Goal: Task Accomplishment & Management: Manage account settings

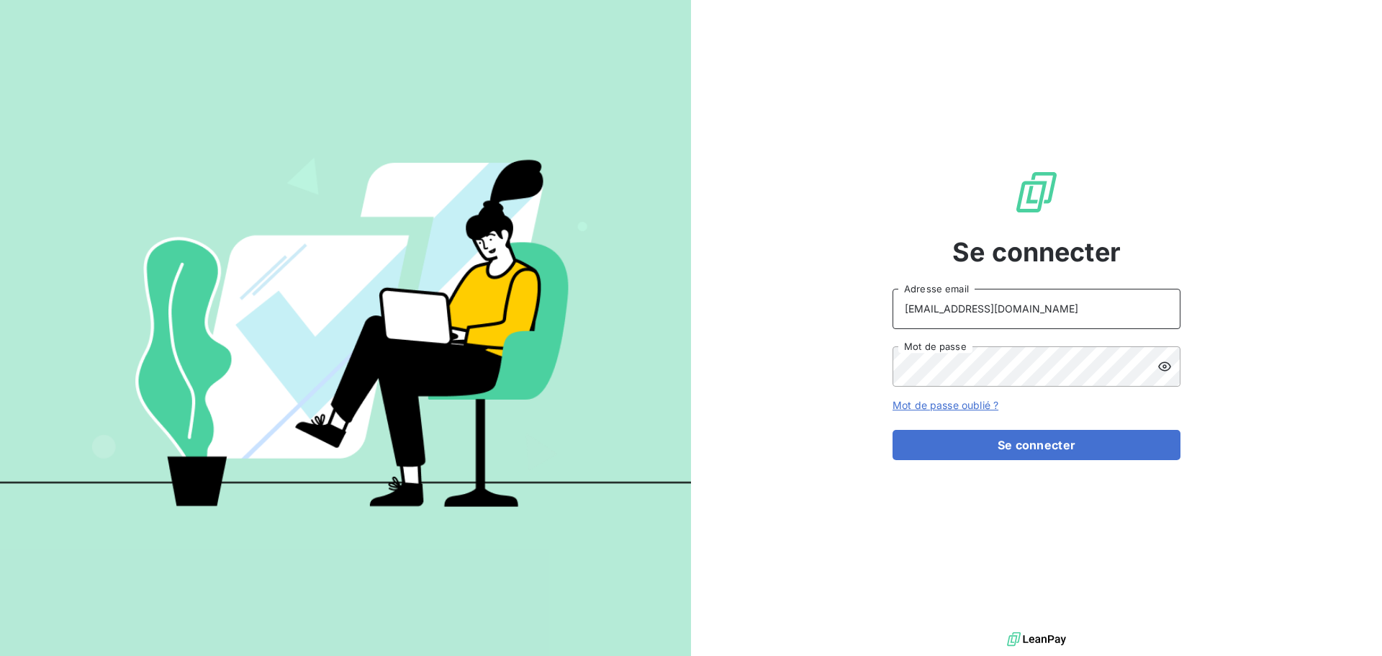
click at [1059, 305] on input "[EMAIL_ADDRESS][DOMAIN_NAME]" at bounding box center [1037, 309] width 288 height 40
type input "[EMAIL_ADDRESS][DOMAIN_NAME]"
click at [1023, 443] on button "Se connecter" at bounding box center [1037, 445] width 288 height 30
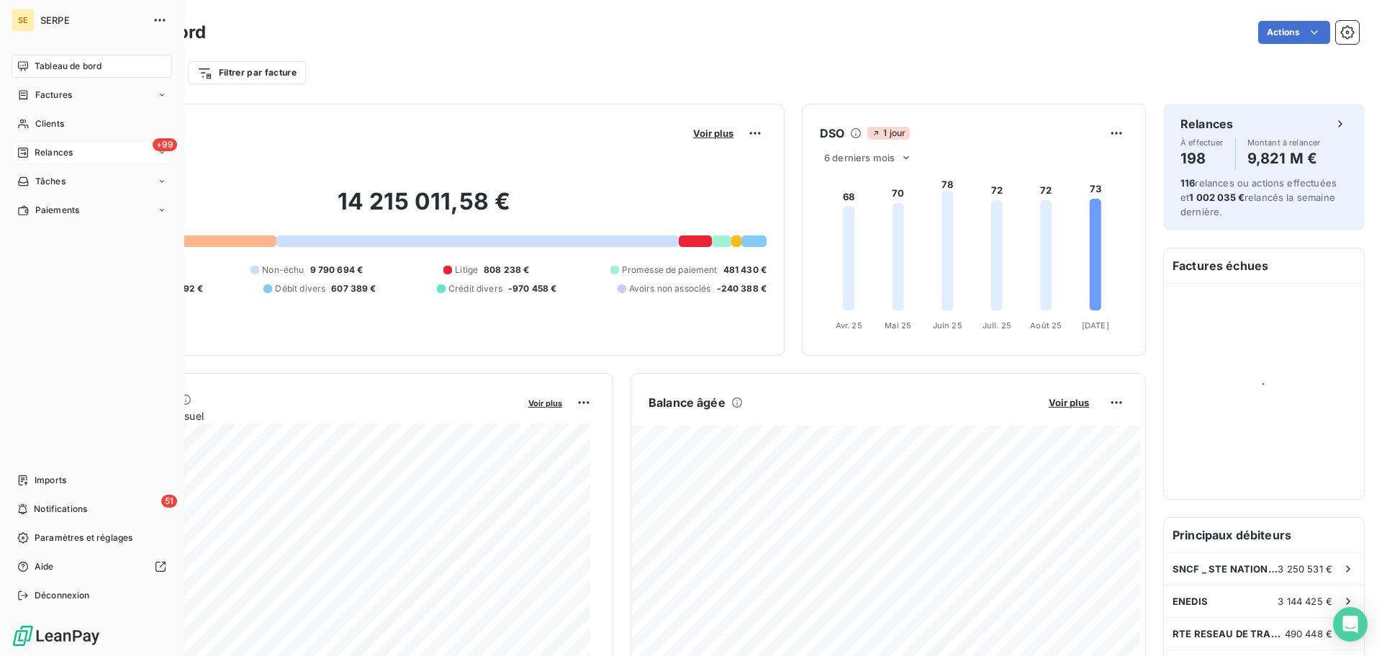
click at [59, 156] on span "Relances" at bounding box center [54, 152] width 38 height 13
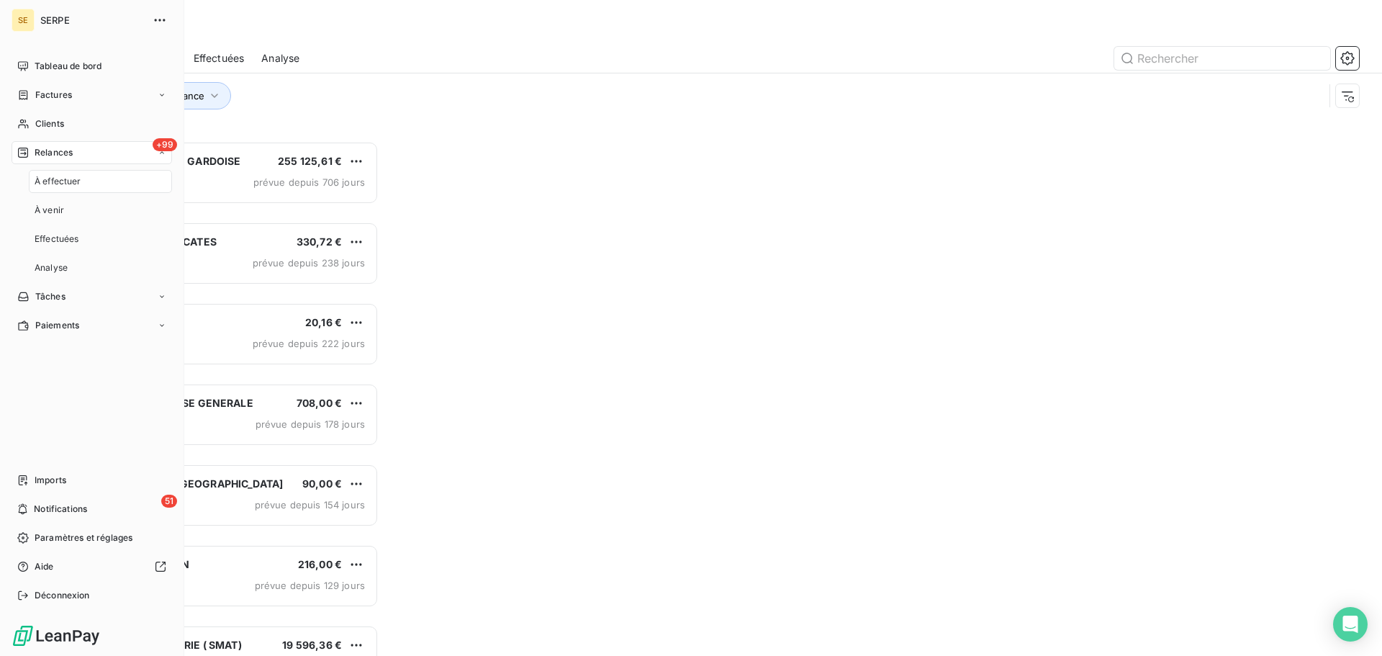
scroll to position [504, 299]
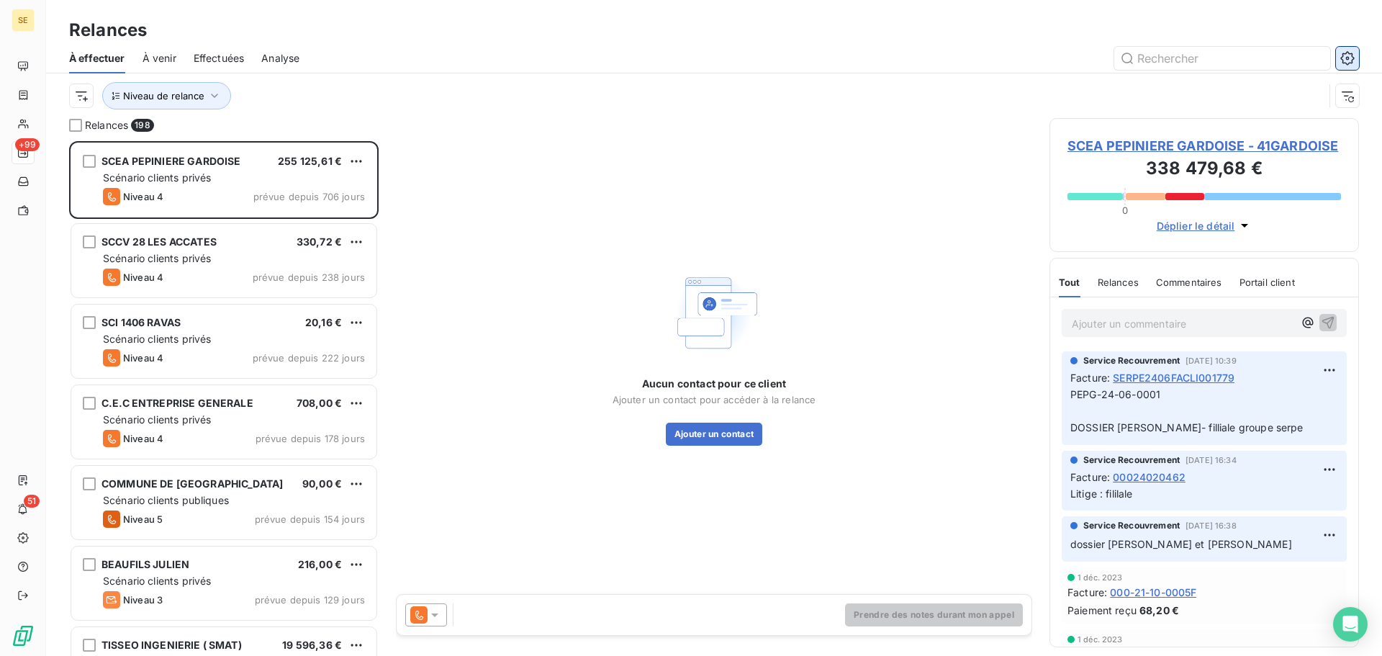
click at [1353, 56] on icon "button" at bounding box center [1347, 58] width 14 height 14
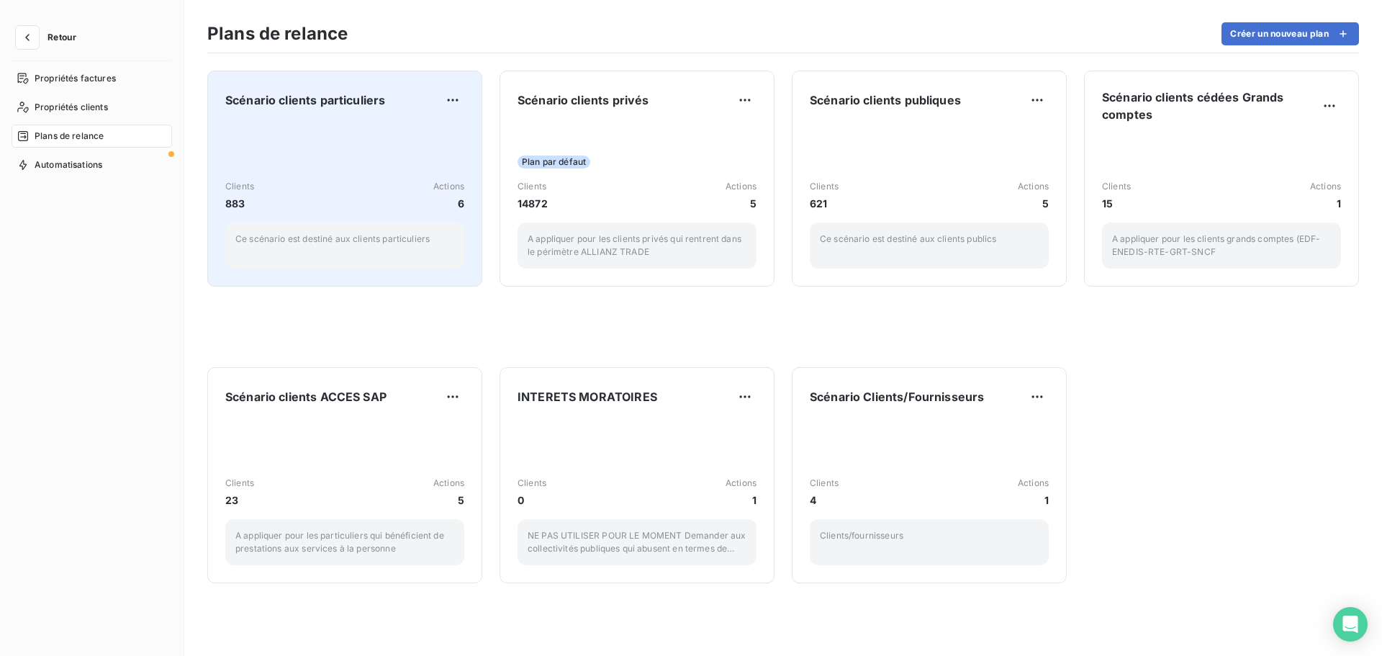
click at [356, 97] on span "Scénario clients particuliers" at bounding box center [305, 99] width 160 height 17
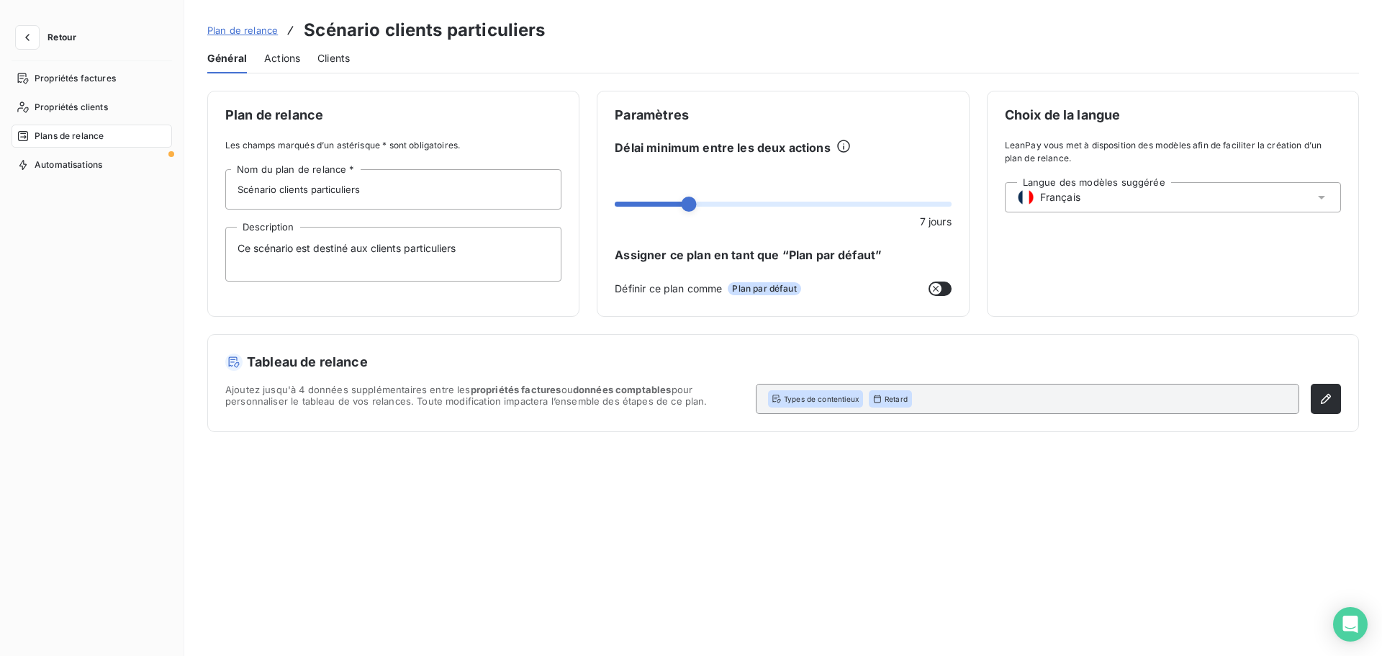
click at [294, 60] on span "Actions" at bounding box center [282, 58] width 36 height 14
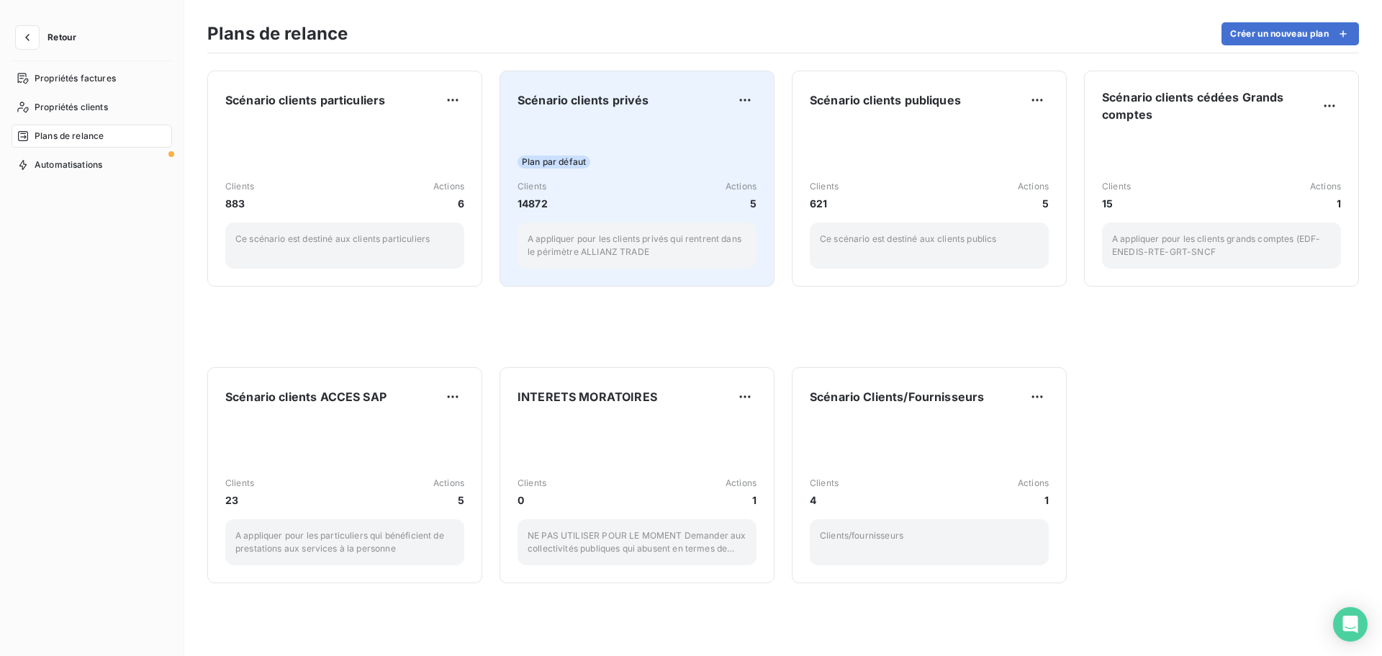
click at [587, 102] on span "Scénario clients privés" at bounding box center [583, 99] width 131 height 17
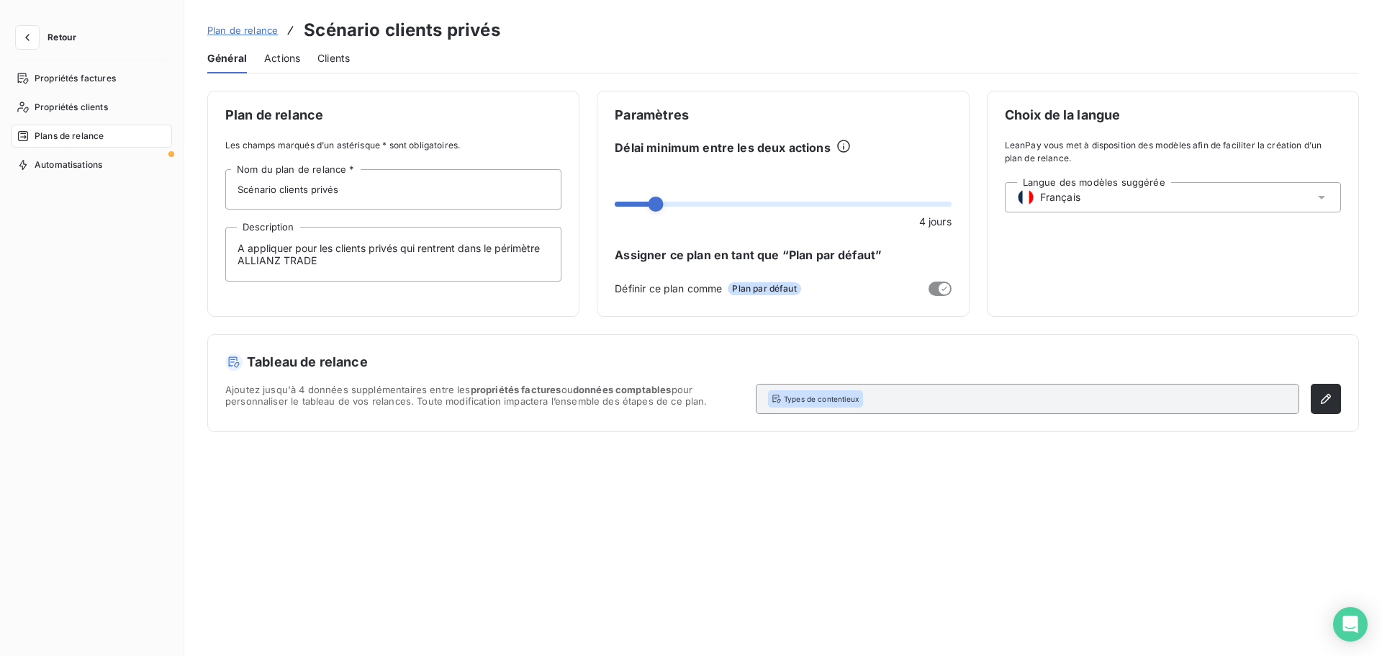
click at [289, 56] on span "Actions" at bounding box center [282, 58] width 36 height 14
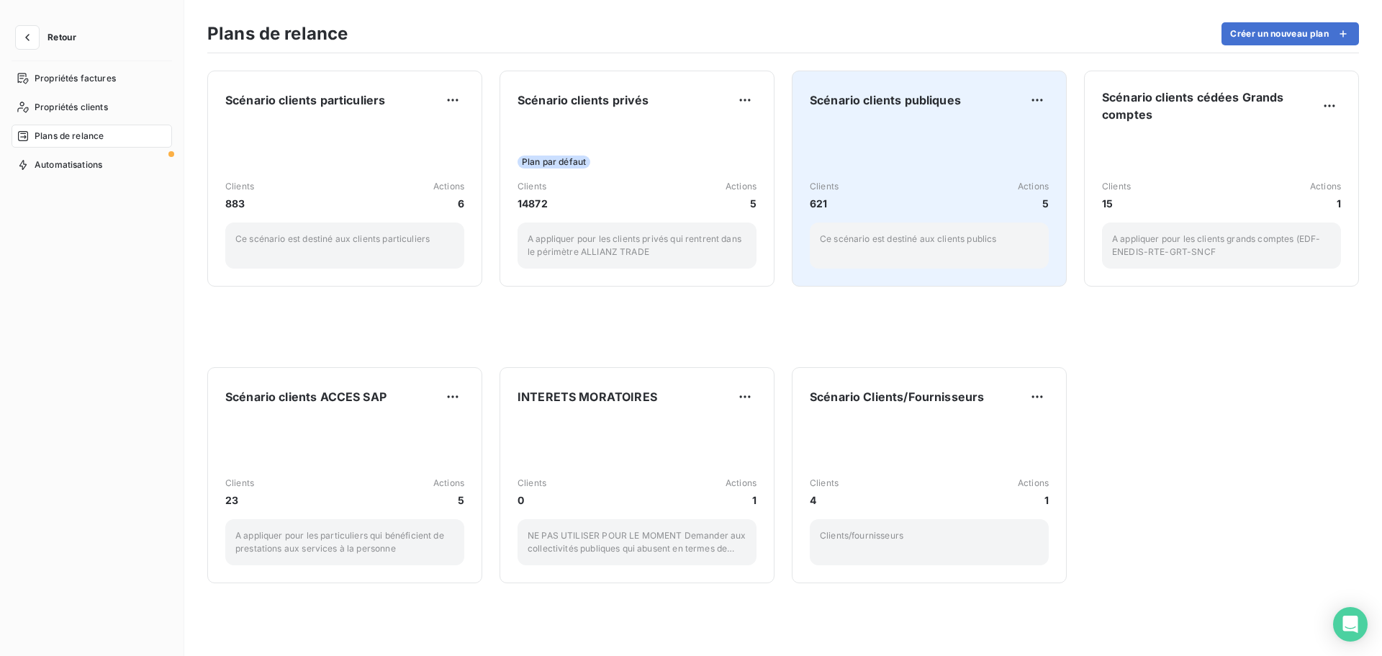
click at [903, 104] on span "Scénario clients publiques" at bounding box center [885, 99] width 151 height 17
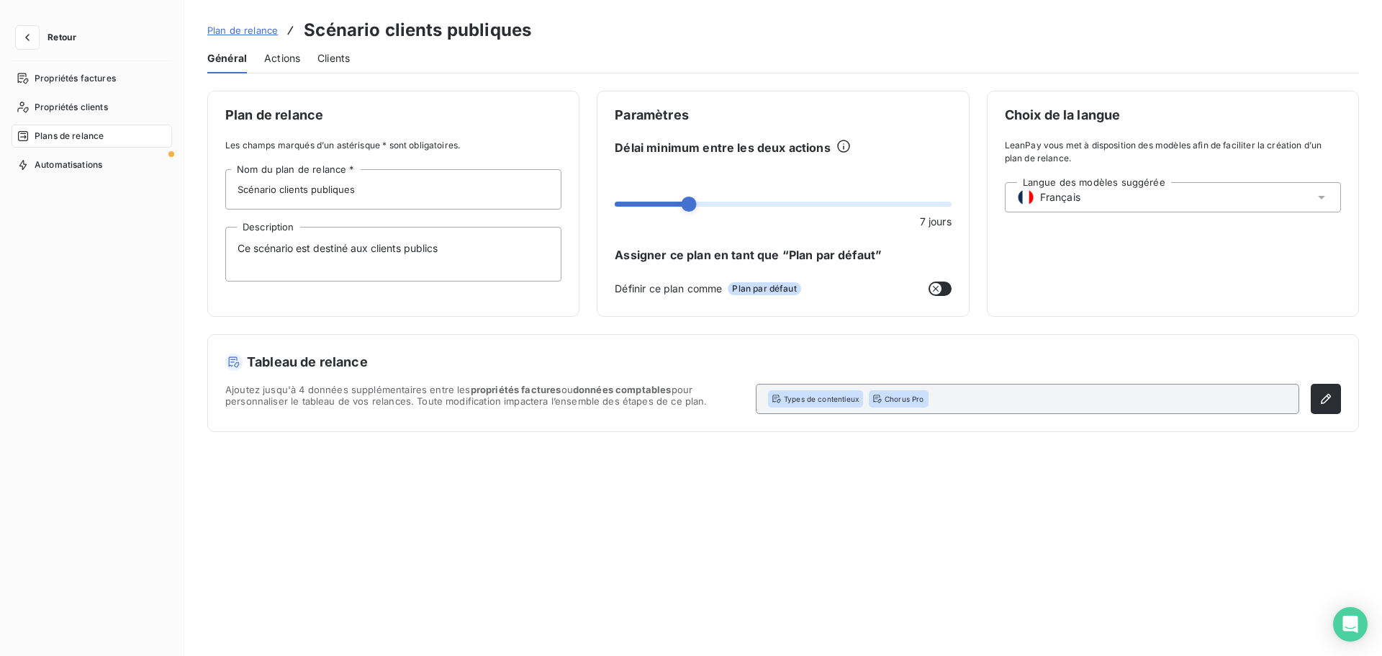
click at [289, 53] on span "Actions" at bounding box center [282, 58] width 36 height 14
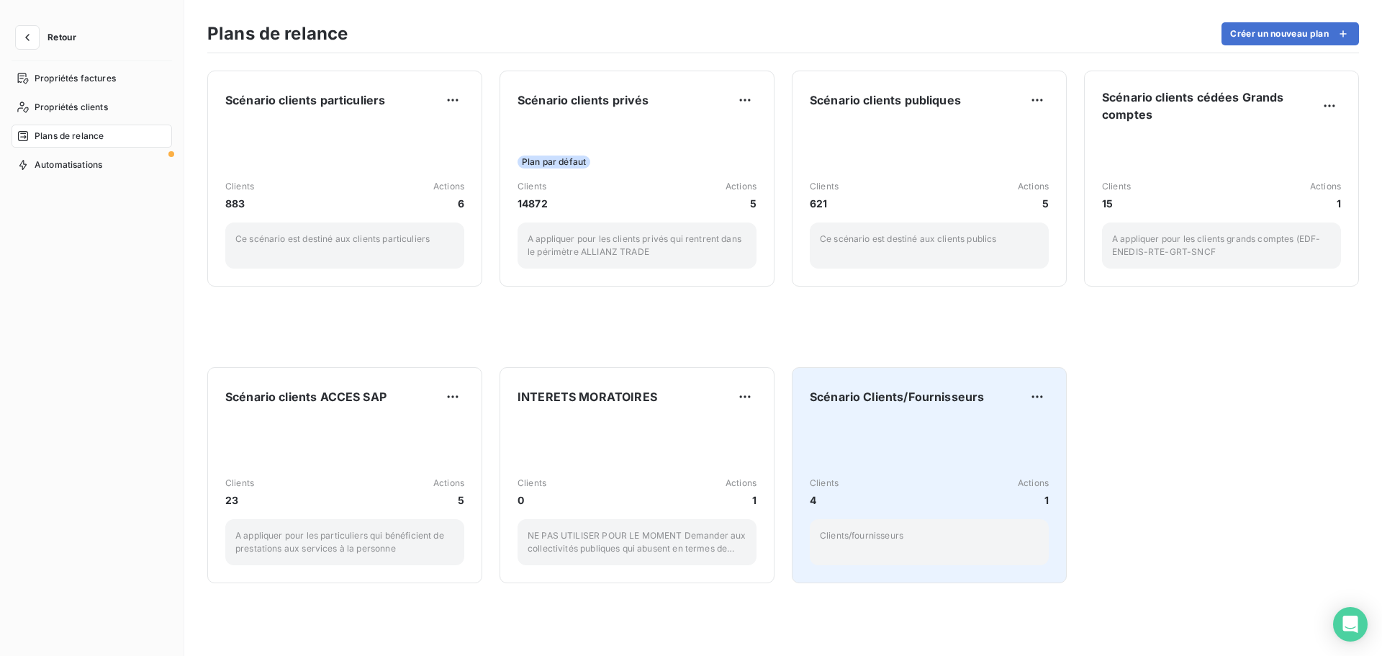
click at [876, 397] on span "Scénario Clients/Fournisseurs" at bounding box center [897, 396] width 174 height 17
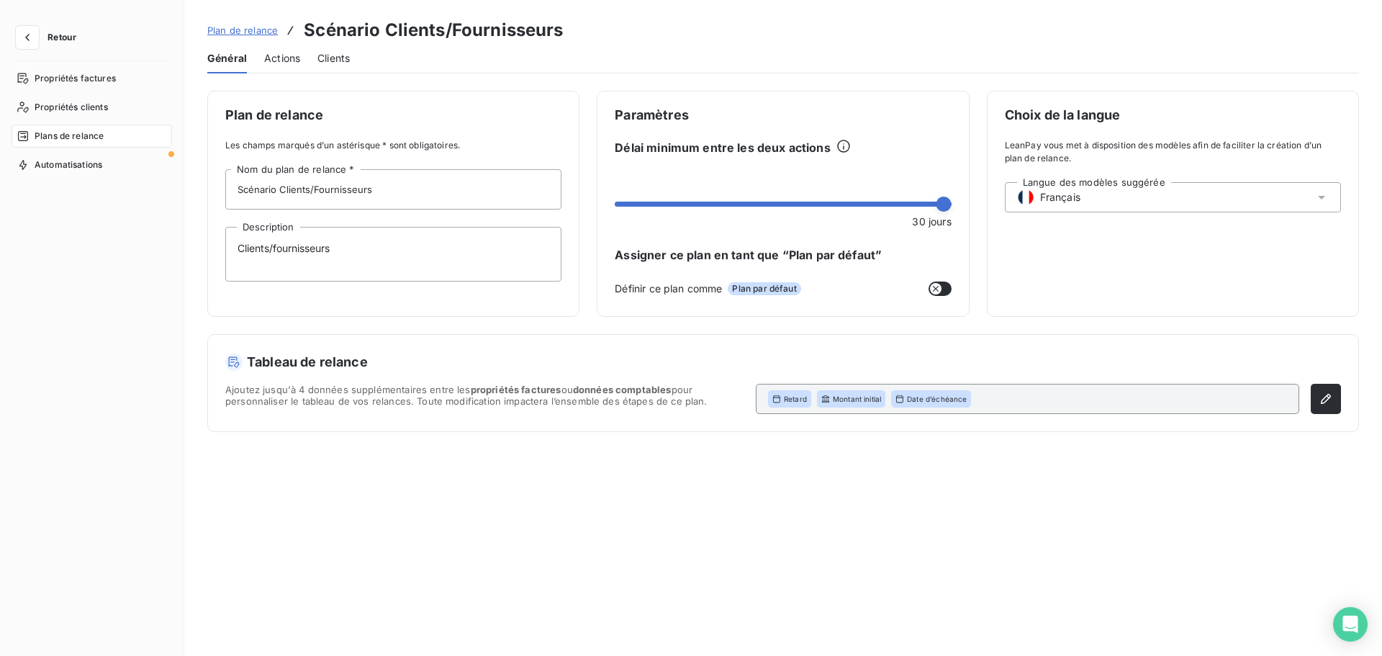
click at [289, 53] on span "Actions" at bounding box center [282, 58] width 36 height 14
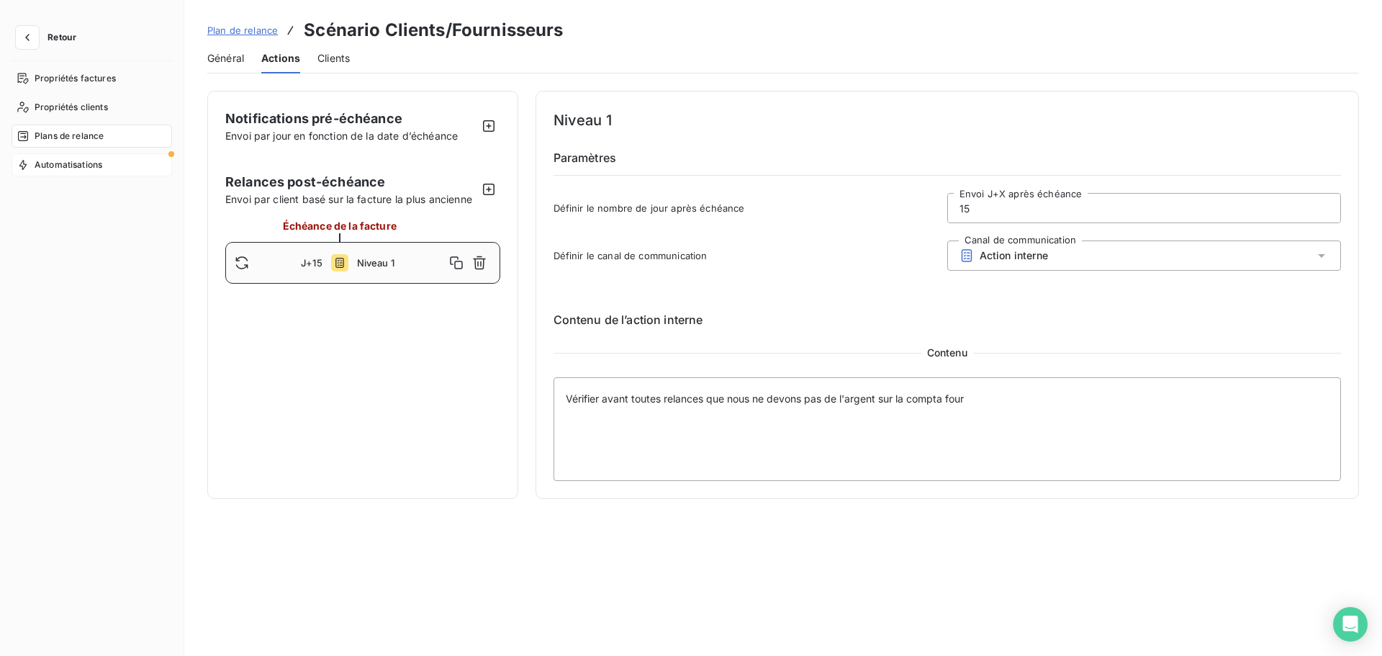
click at [49, 162] on span "Automatisations" at bounding box center [69, 164] width 68 height 13
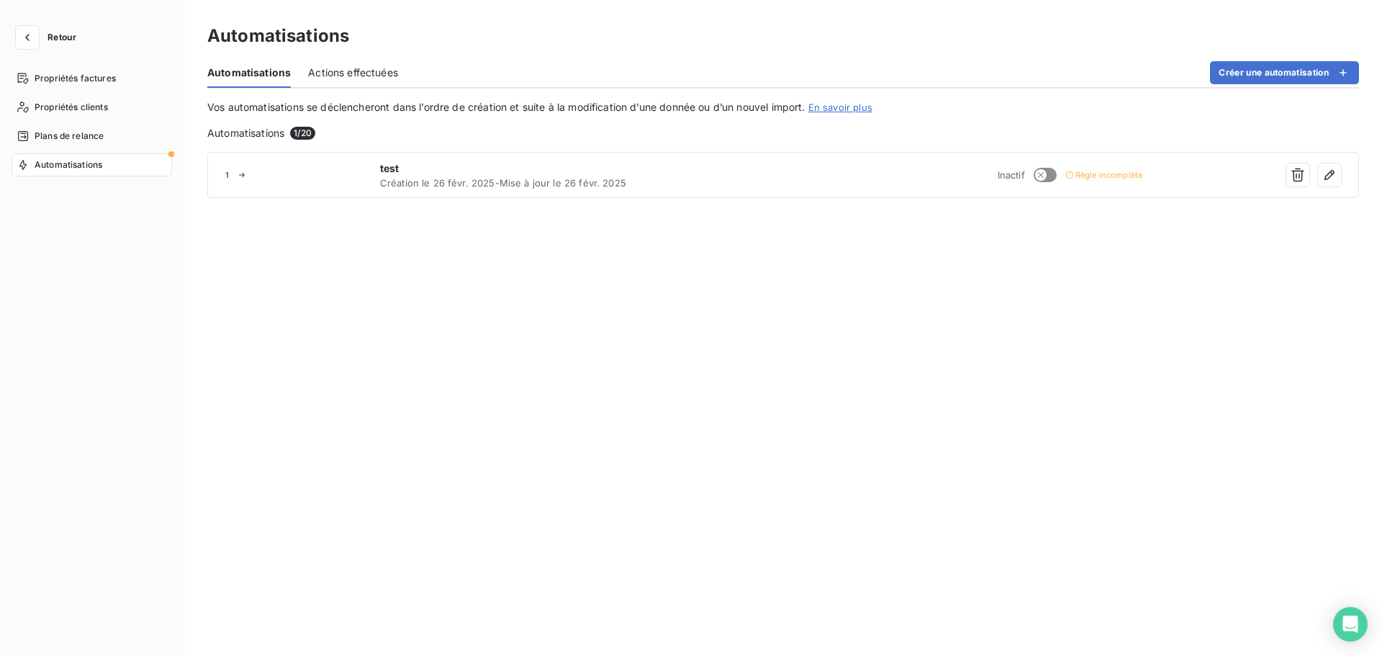
click at [57, 40] on span "Retour" at bounding box center [62, 37] width 29 height 9
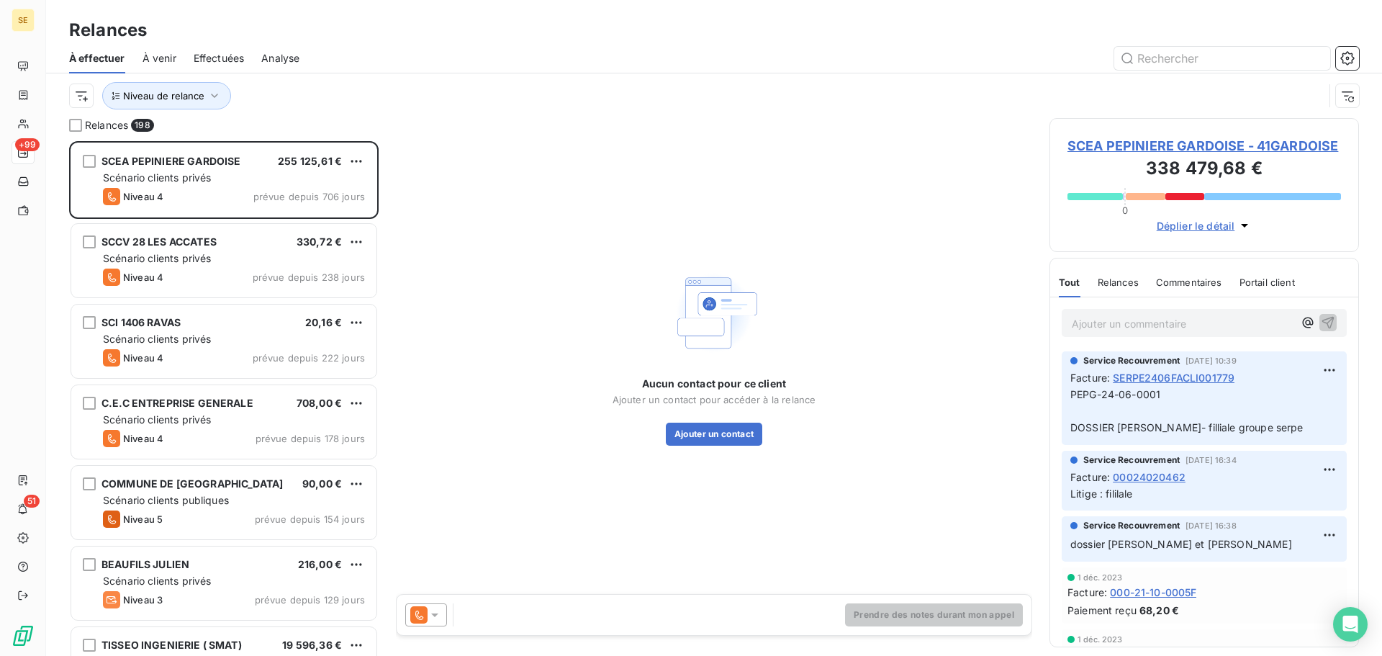
scroll to position [504, 299]
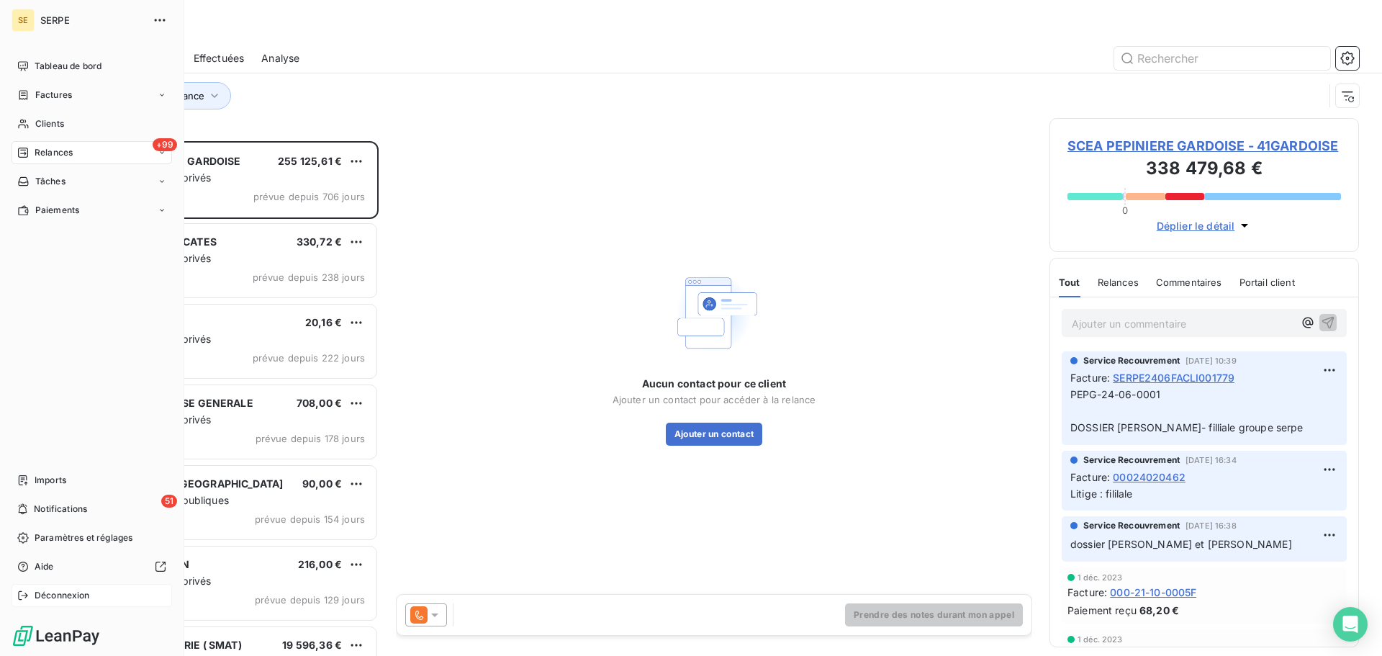
click at [77, 600] on span "Déconnexion" at bounding box center [62, 595] width 55 height 13
